Goal: Information Seeking & Learning: Learn about a topic

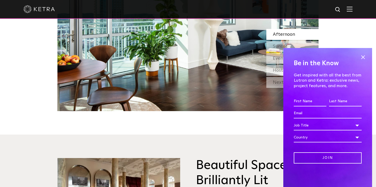
scroll to position [537, 0]
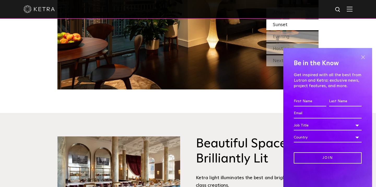
click at [362, 57] on span at bounding box center [363, 57] width 8 height 8
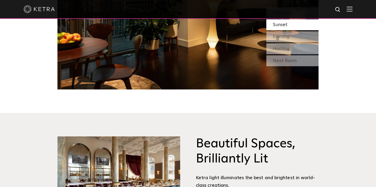
click at [352, 8] on img at bounding box center [349, 9] width 6 height 5
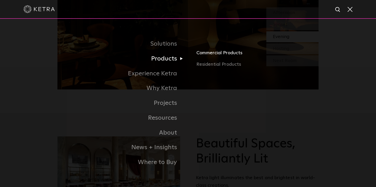
click at [205, 53] on link "Commercial Products" at bounding box center [257, 54] width 122 height 11
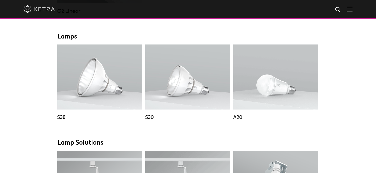
scroll to position [374, 0]
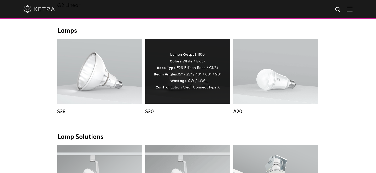
click at [153, 112] on div "S30" at bounding box center [187, 112] width 85 height 6
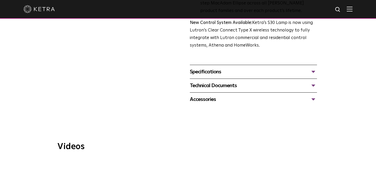
scroll to position [193, 0]
click at [314, 73] on div "Specifications" at bounding box center [253, 72] width 127 height 8
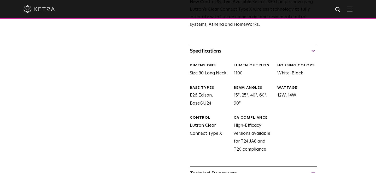
scroll to position [214, 0]
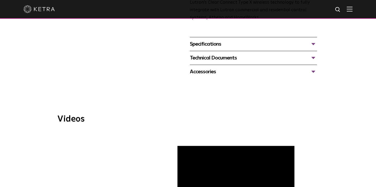
scroll to position [218, 0]
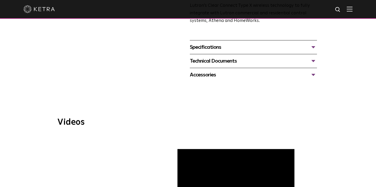
click at [230, 74] on div "Accessories" at bounding box center [253, 75] width 127 height 8
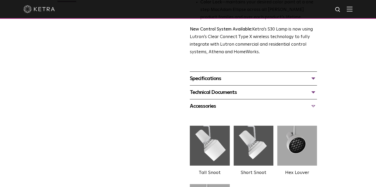
scroll to position [185, 0]
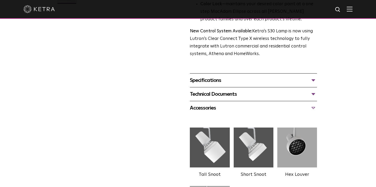
click at [313, 80] on div "Specifications" at bounding box center [253, 80] width 127 height 8
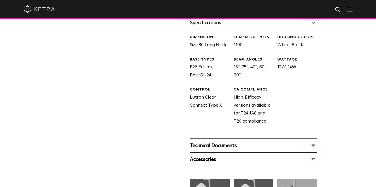
scroll to position [249, 0]
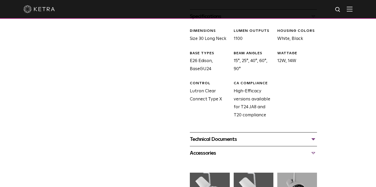
click at [223, 134] on div "Technical Documents S30 Specification Sheet S30 Installation Guide S30 Accessor…" at bounding box center [253, 139] width 127 height 14
click at [224, 137] on div "Technical Documents" at bounding box center [253, 139] width 127 height 8
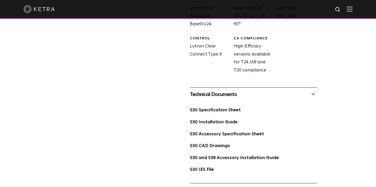
scroll to position [309, 0]
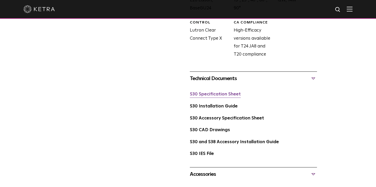
click at [213, 93] on link "S30 Specification Sheet" at bounding box center [215, 94] width 51 height 4
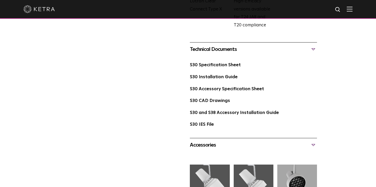
scroll to position [346, 0]
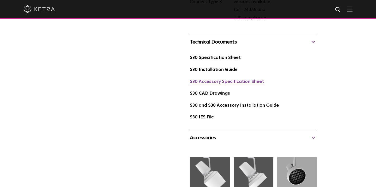
click at [218, 80] on link "S30 Accessory Specification Sheet" at bounding box center [227, 82] width 74 height 4
